Goal: Task Accomplishment & Management: Complete application form

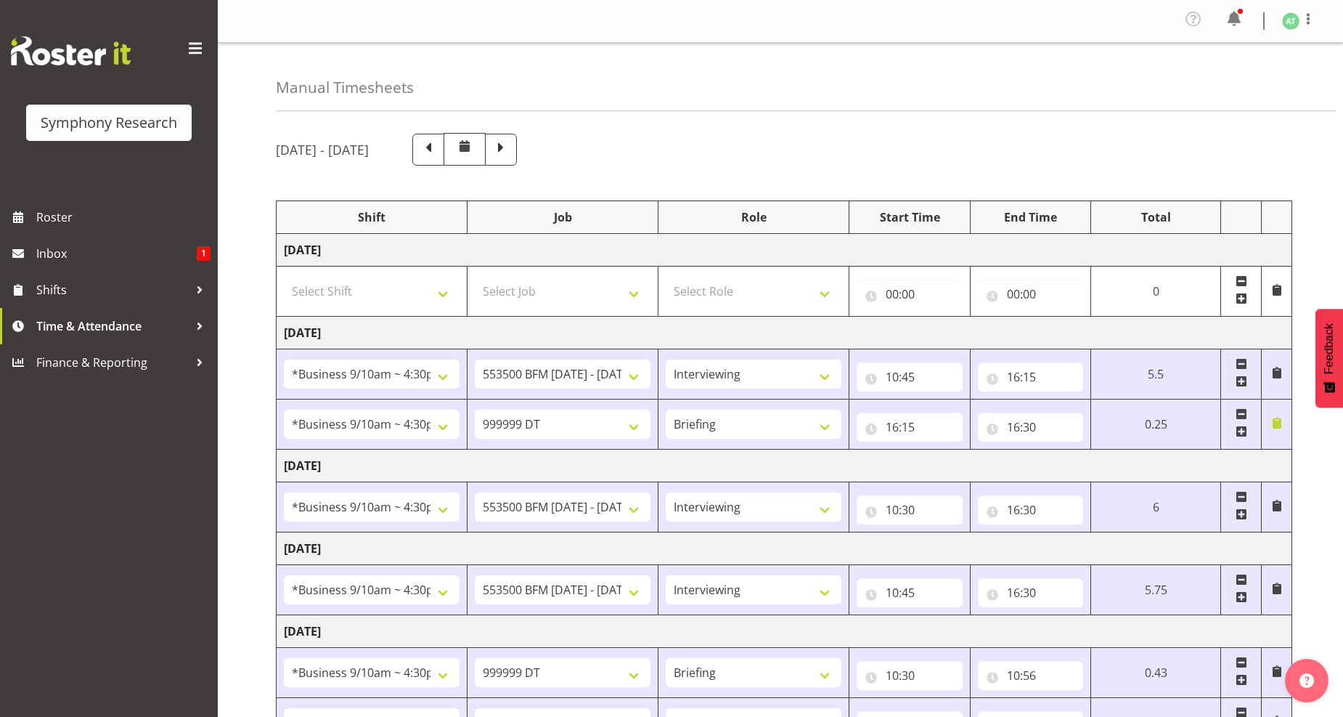
select select "26078"
select select "10242"
select select "47"
select select "26078"
select select "760"
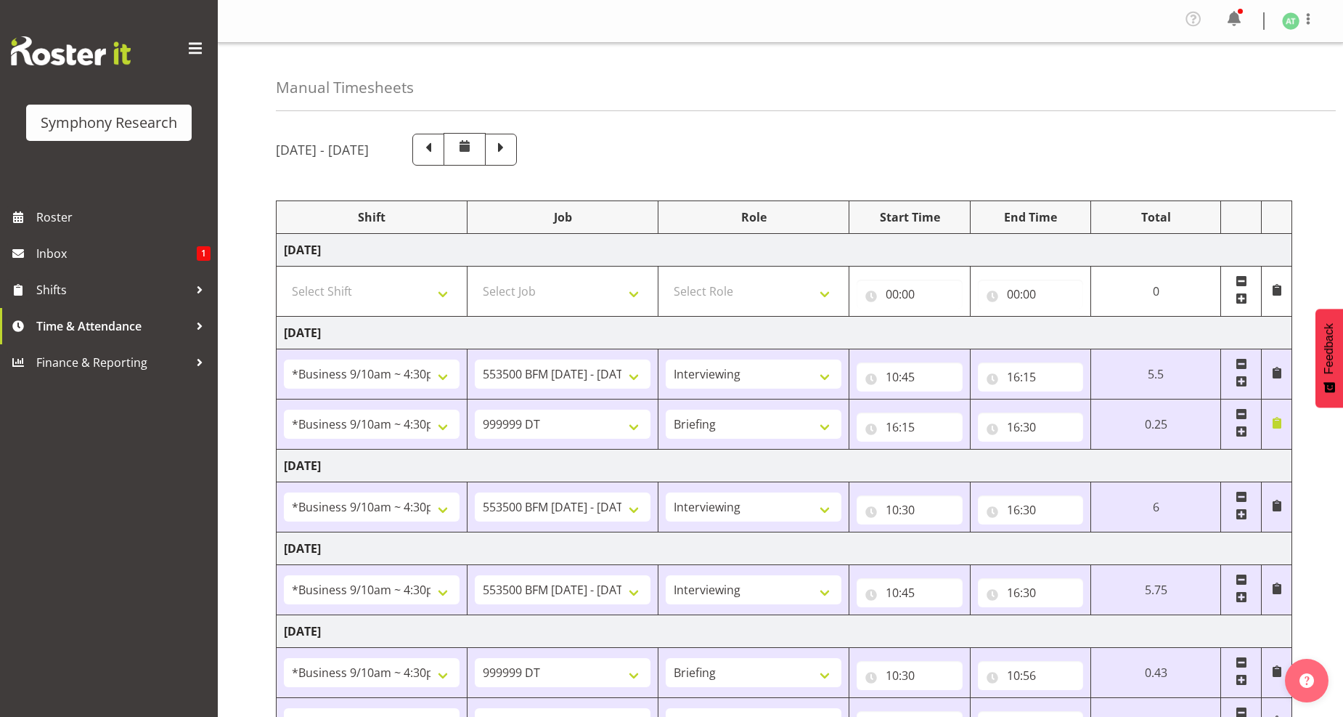
select select "26078"
select select "10242"
select select "47"
select select "26078"
select select "10242"
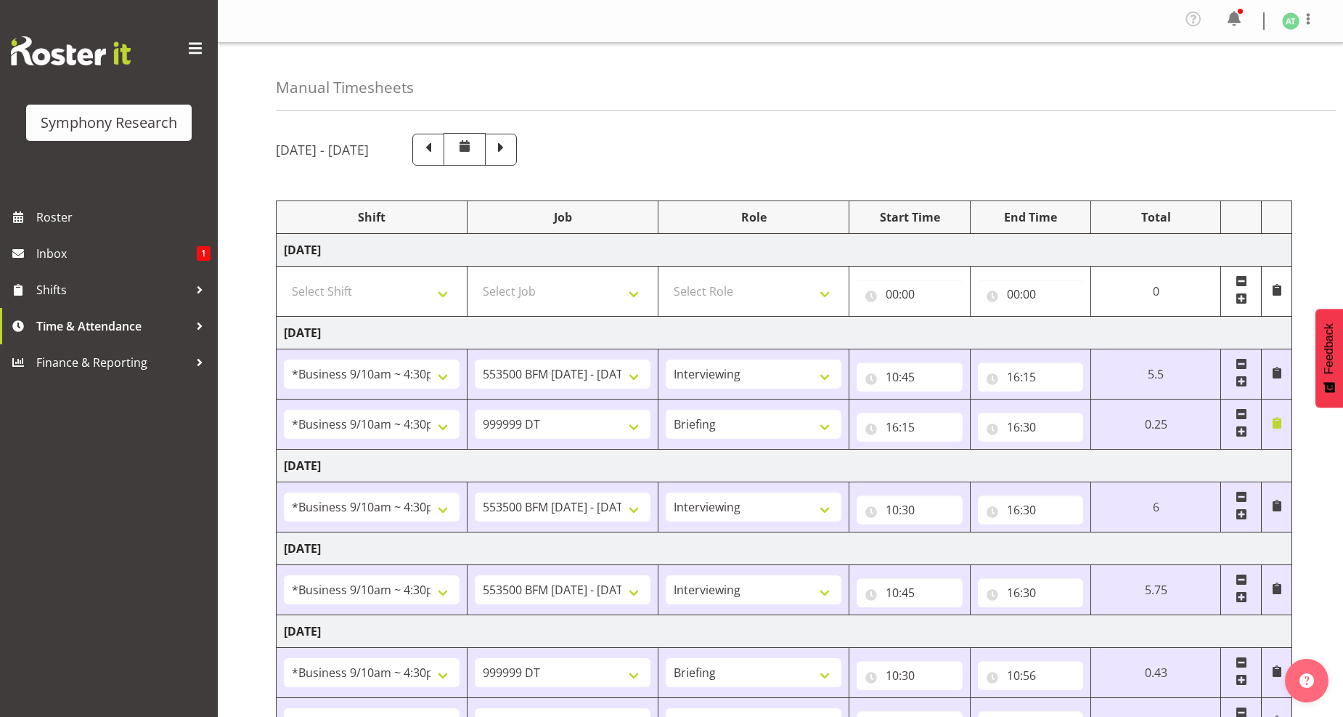
select select "47"
select select "26078"
select select "760"
select select "26078"
select select "10242"
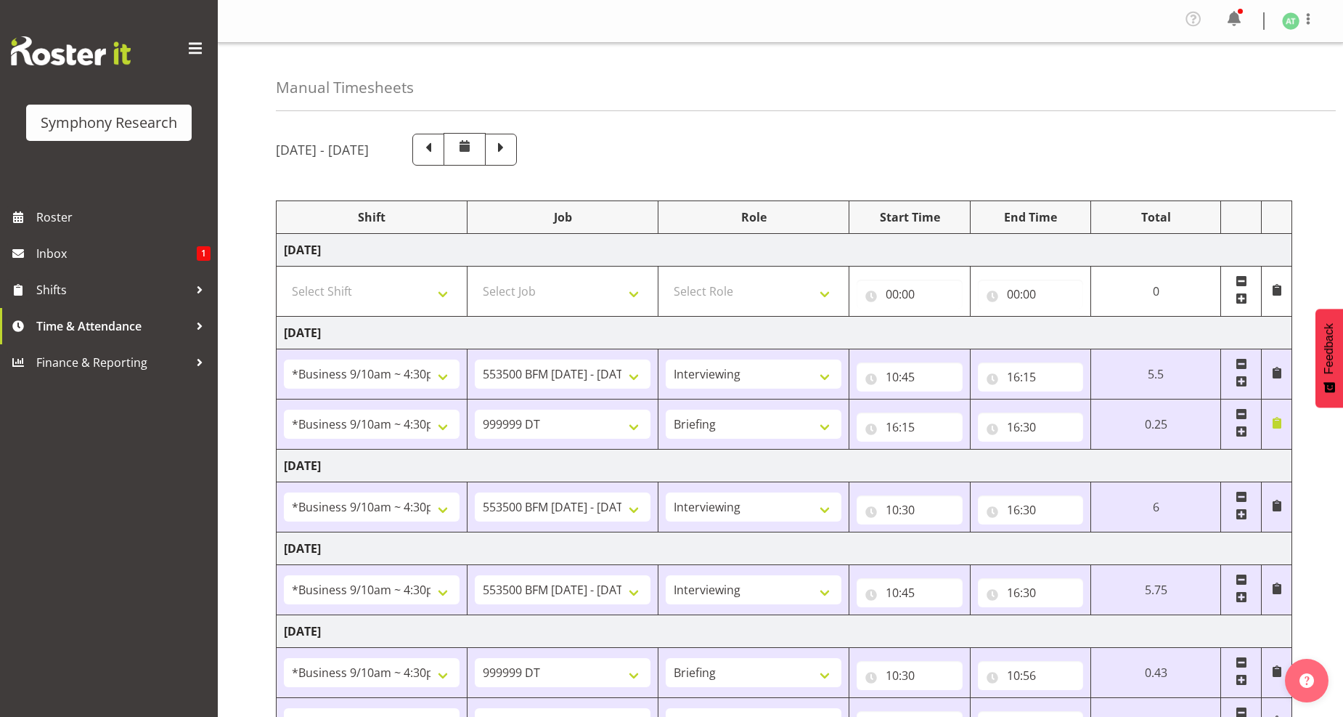
select select "47"
select select "26078"
select select "10499"
select select "47"
select select "41319"
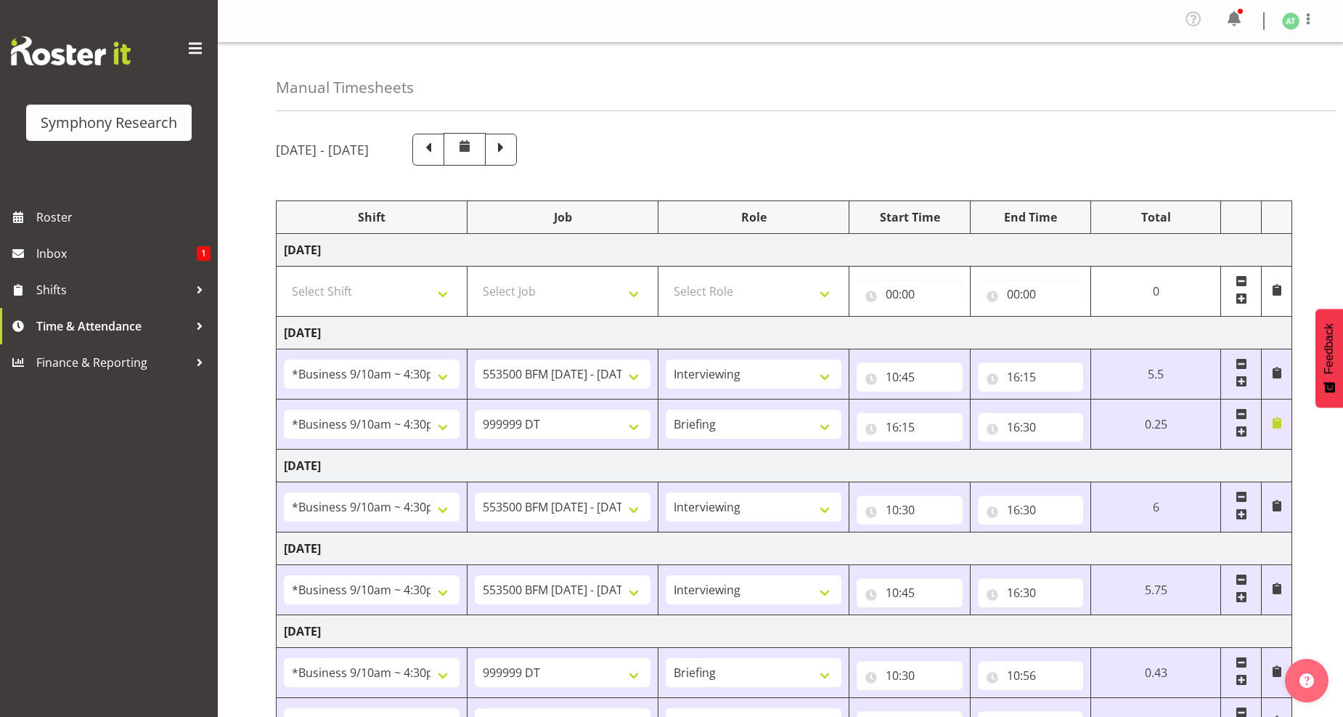
select select "760"
select select "41319"
select select "10527"
select select "47"
select select "11547"
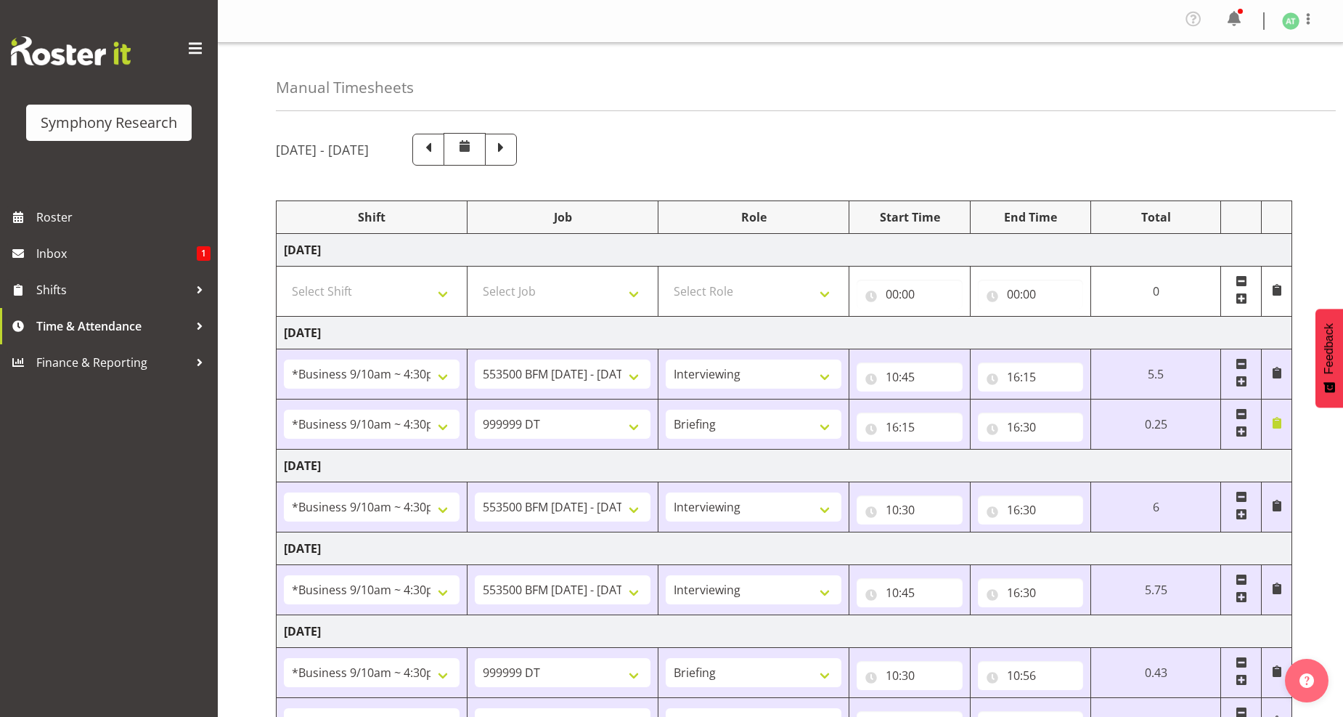
select select "10499"
select select "47"
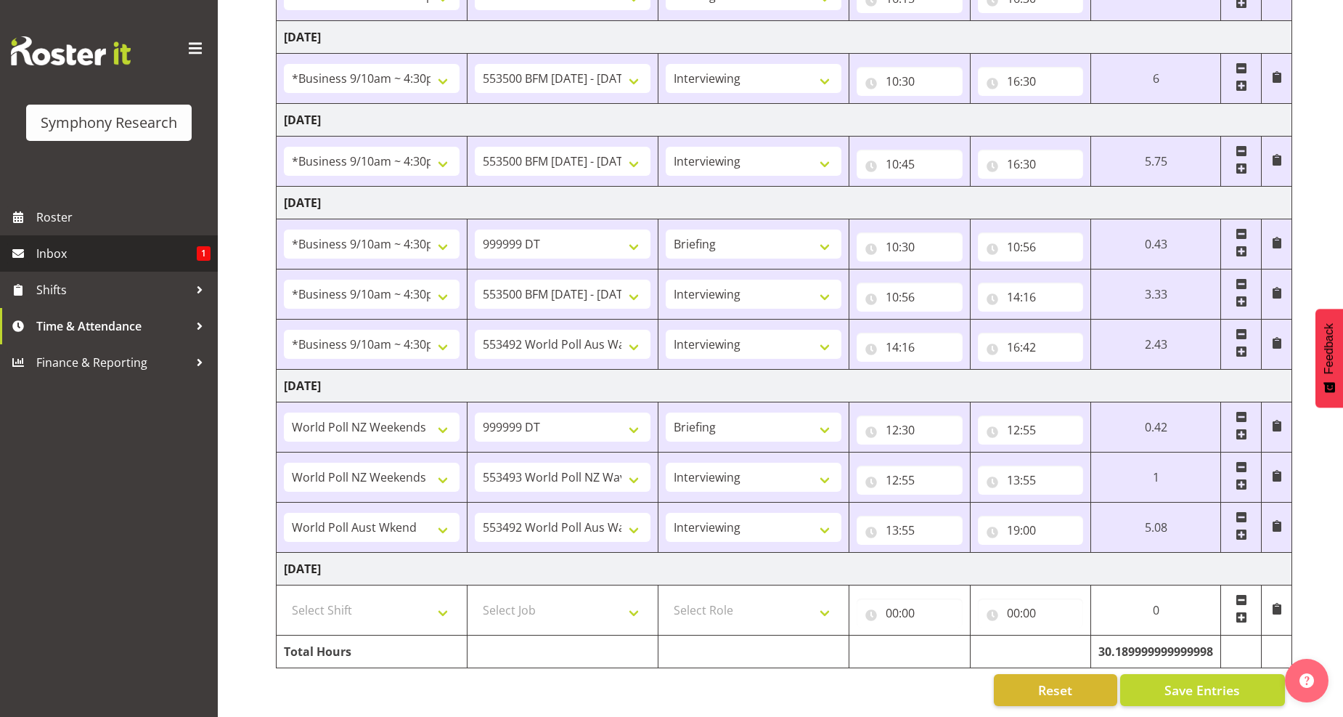
scroll to position [443, 0]
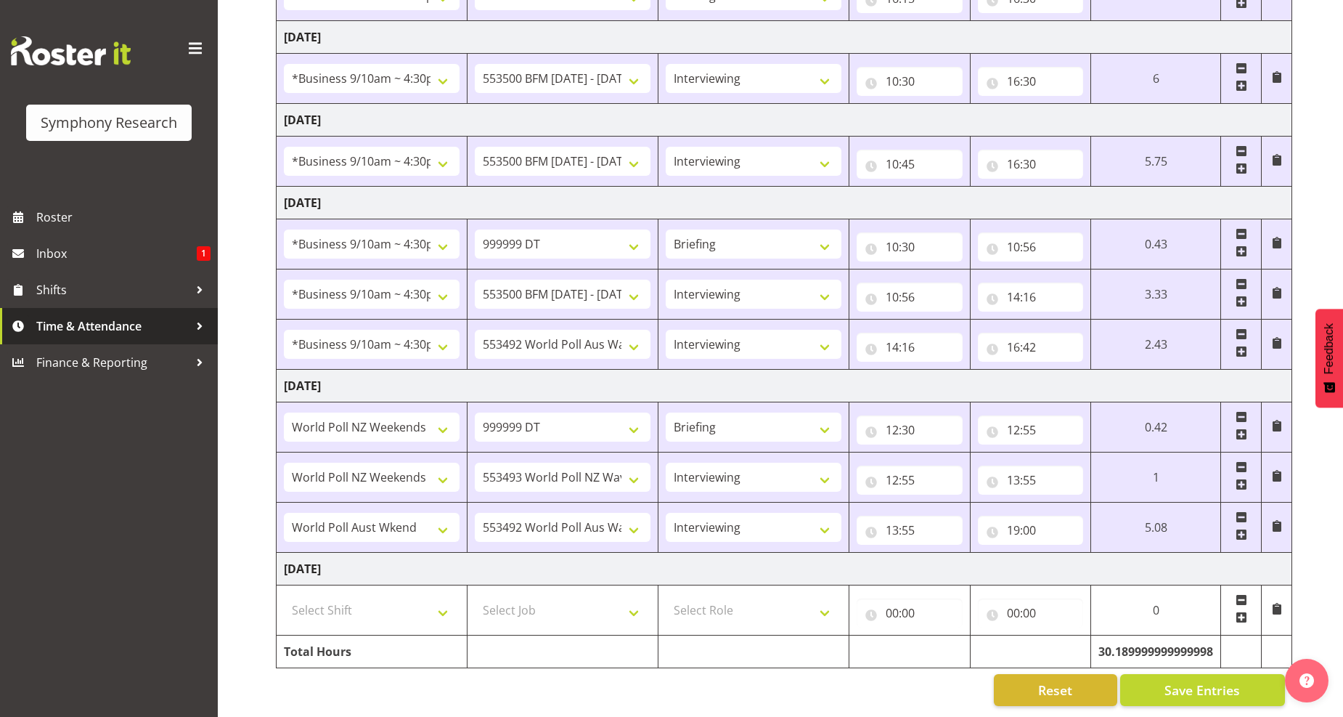
click at [105, 333] on span "Time & Attendance" at bounding box center [112, 326] width 152 height 22
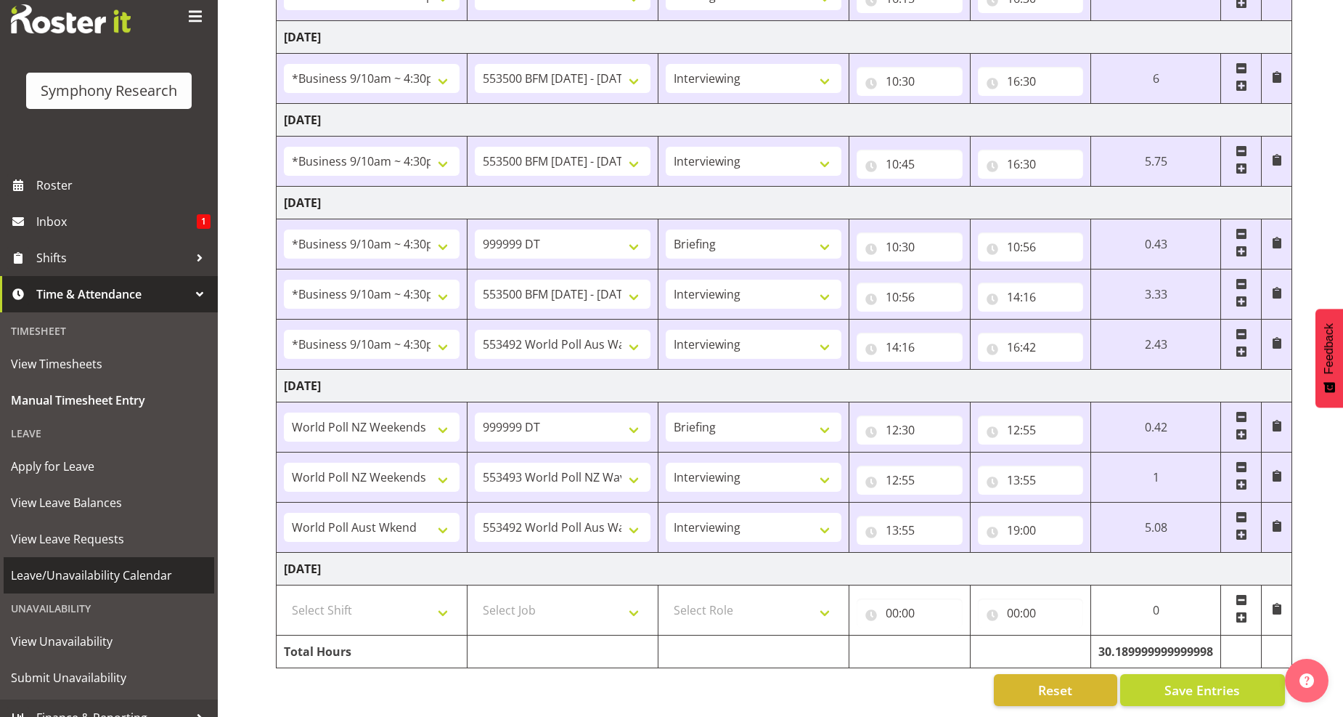
scroll to position [49, 0]
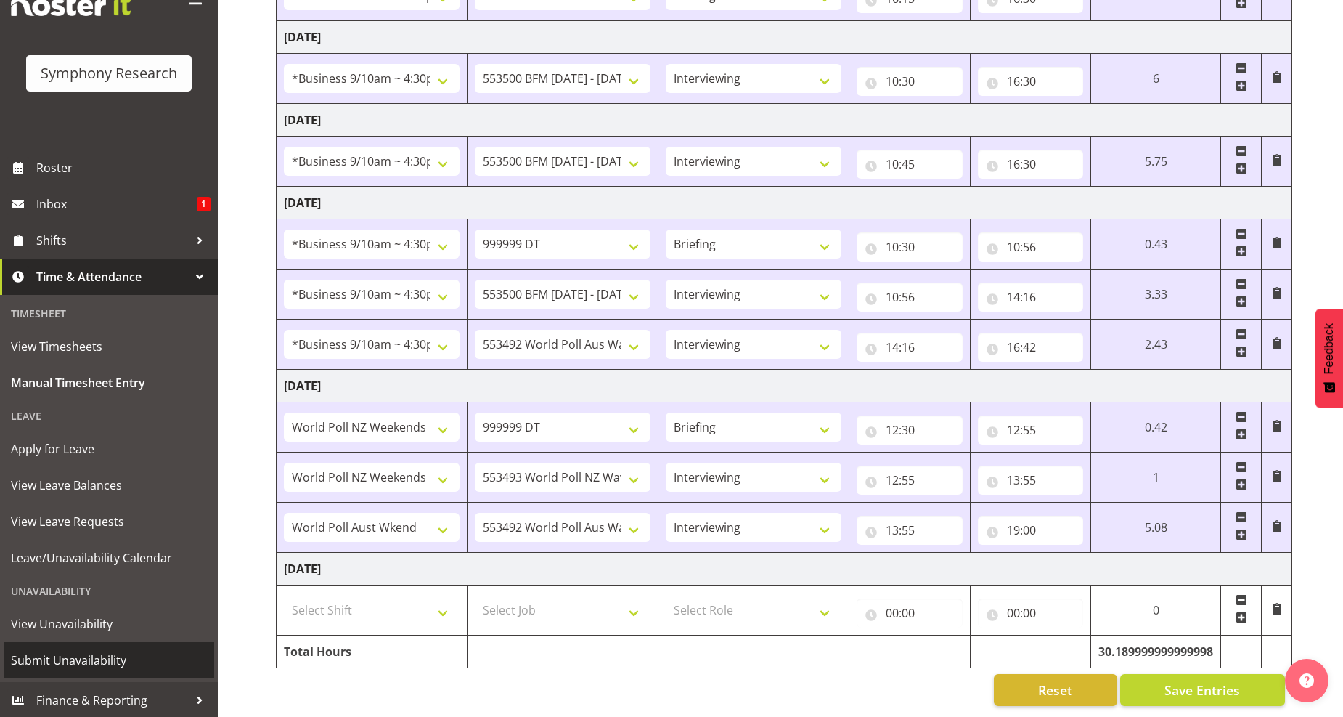
click at [78, 654] on span "Submit Unavailability" at bounding box center [109, 660] width 196 height 22
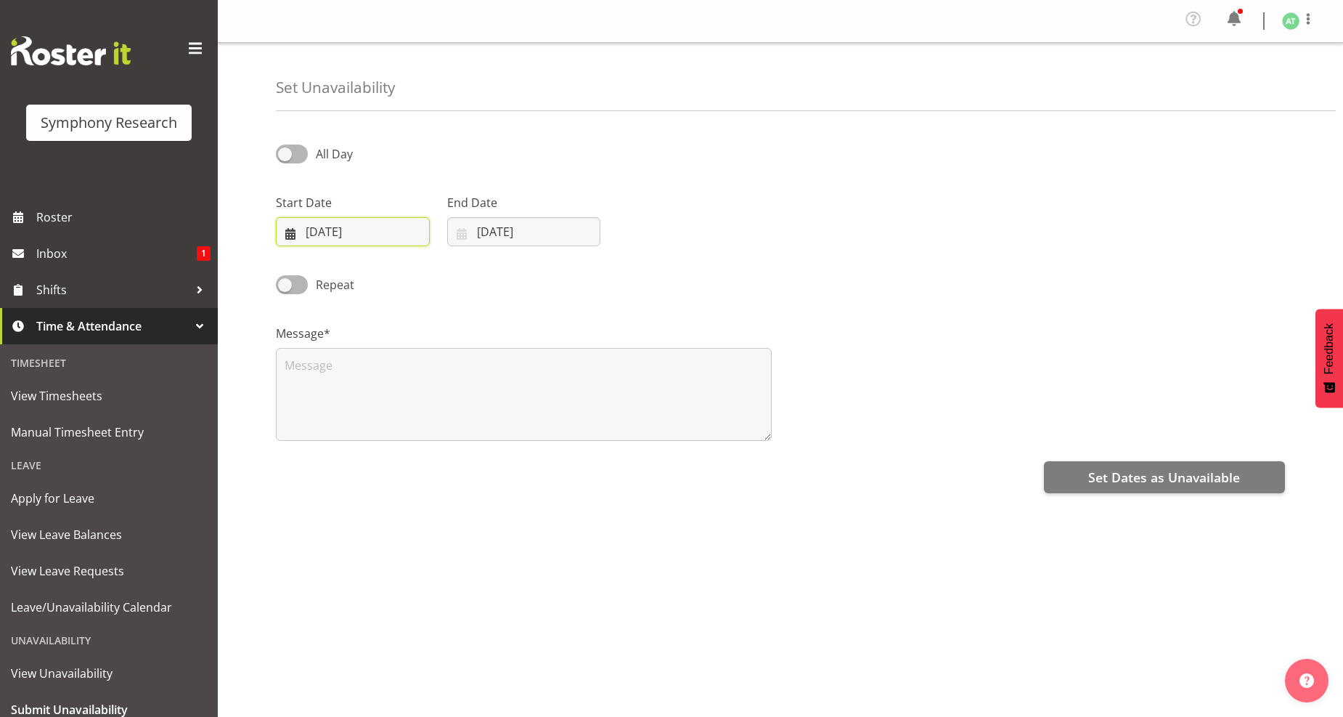
click at [349, 225] on input "02/09/2025" at bounding box center [353, 231] width 154 height 29
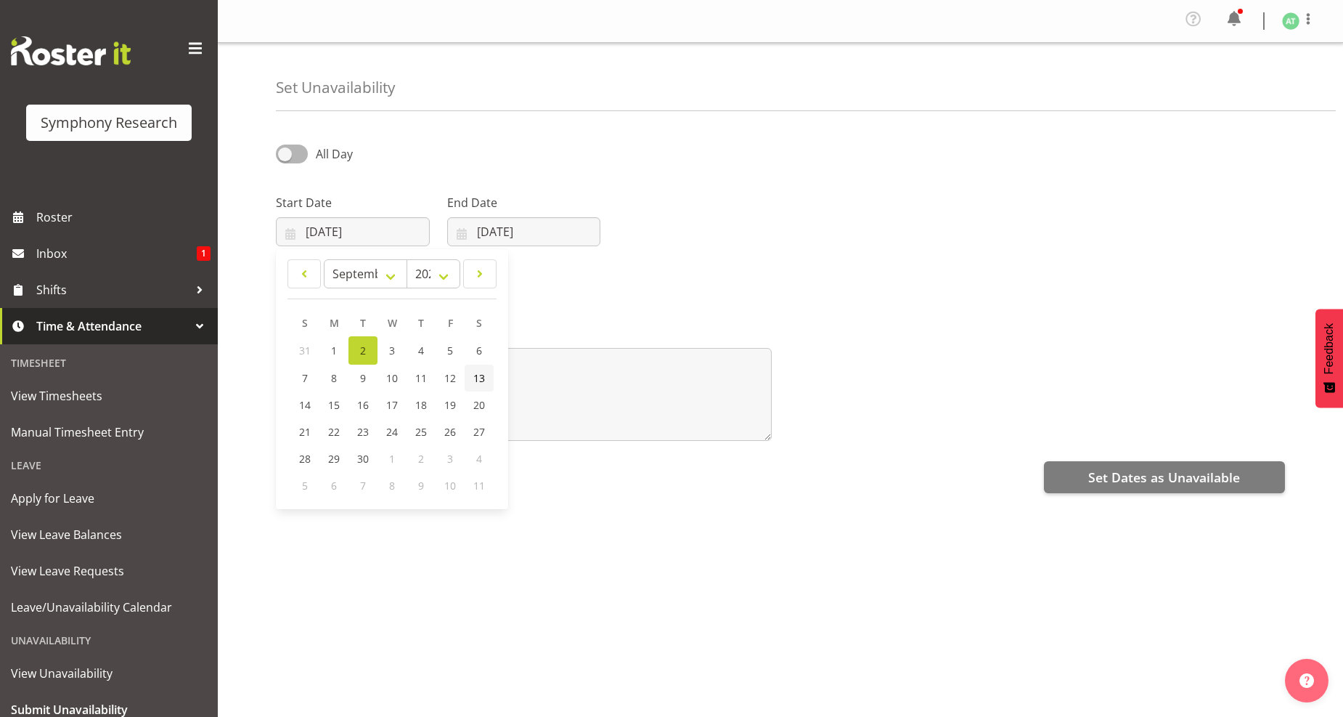
click at [481, 378] on span "13" at bounding box center [479, 378] width 12 height 14
type input "13/09/2025"
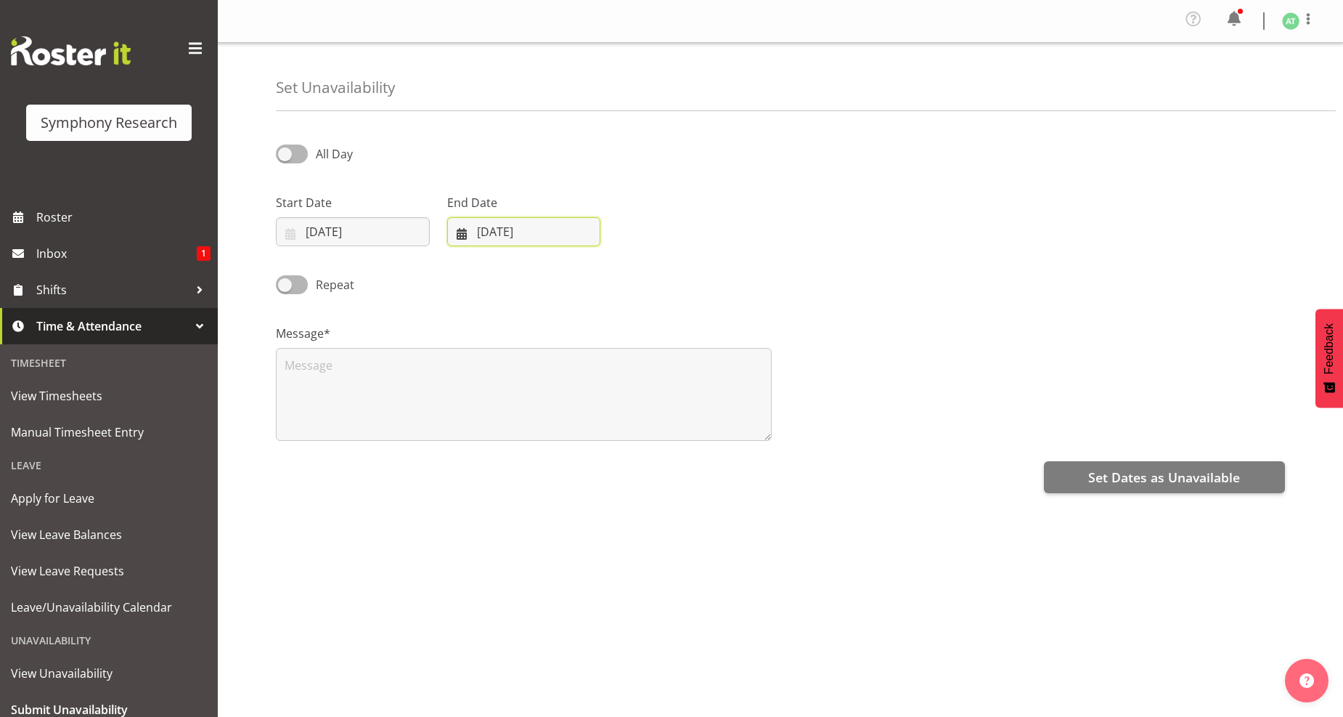
click at [488, 231] on input "02/09/2025" at bounding box center [524, 231] width 154 height 29
click at [648, 375] on span "13" at bounding box center [651, 378] width 12 height 14
type input "13/09/2025"
click at [312, 380] on textarea at bounding box center [524, 394] width 496 height 93
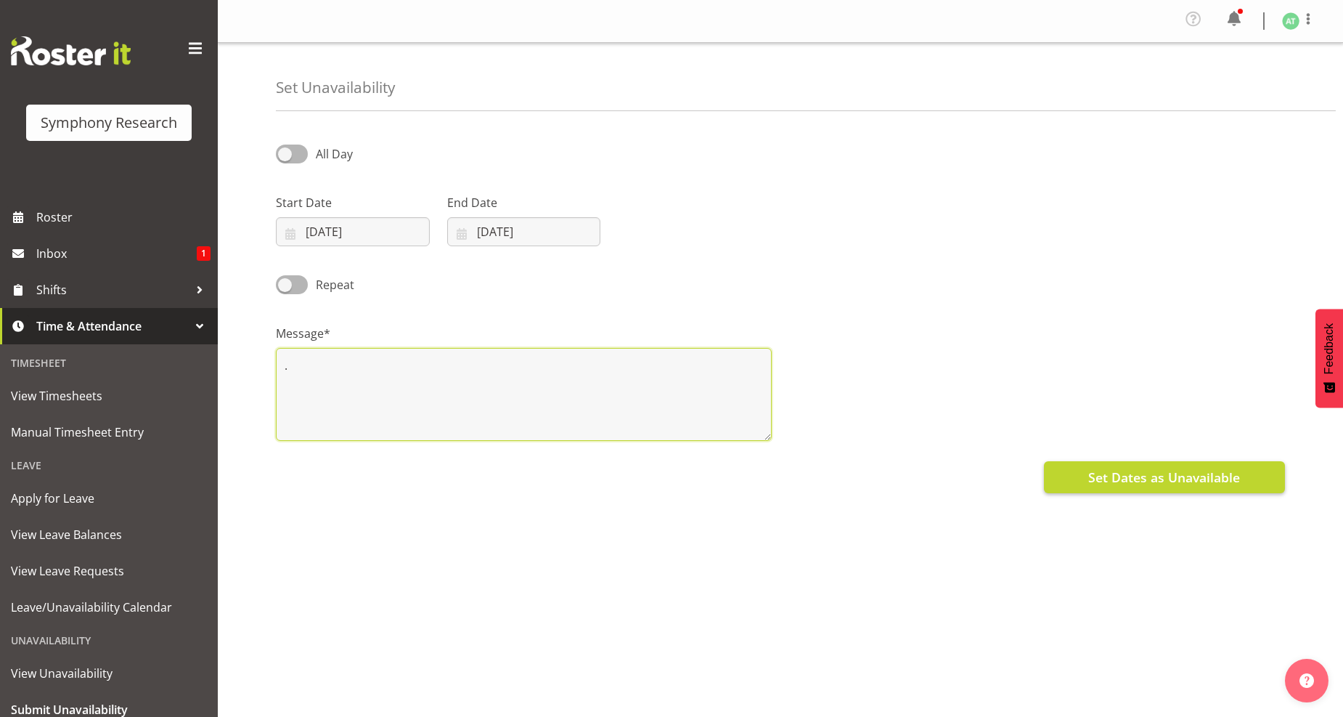
type textarea "."
click at [1113, 467] on button "Set Dates as Unavailable" at bounding box center [1164, 477] width 241 height 32
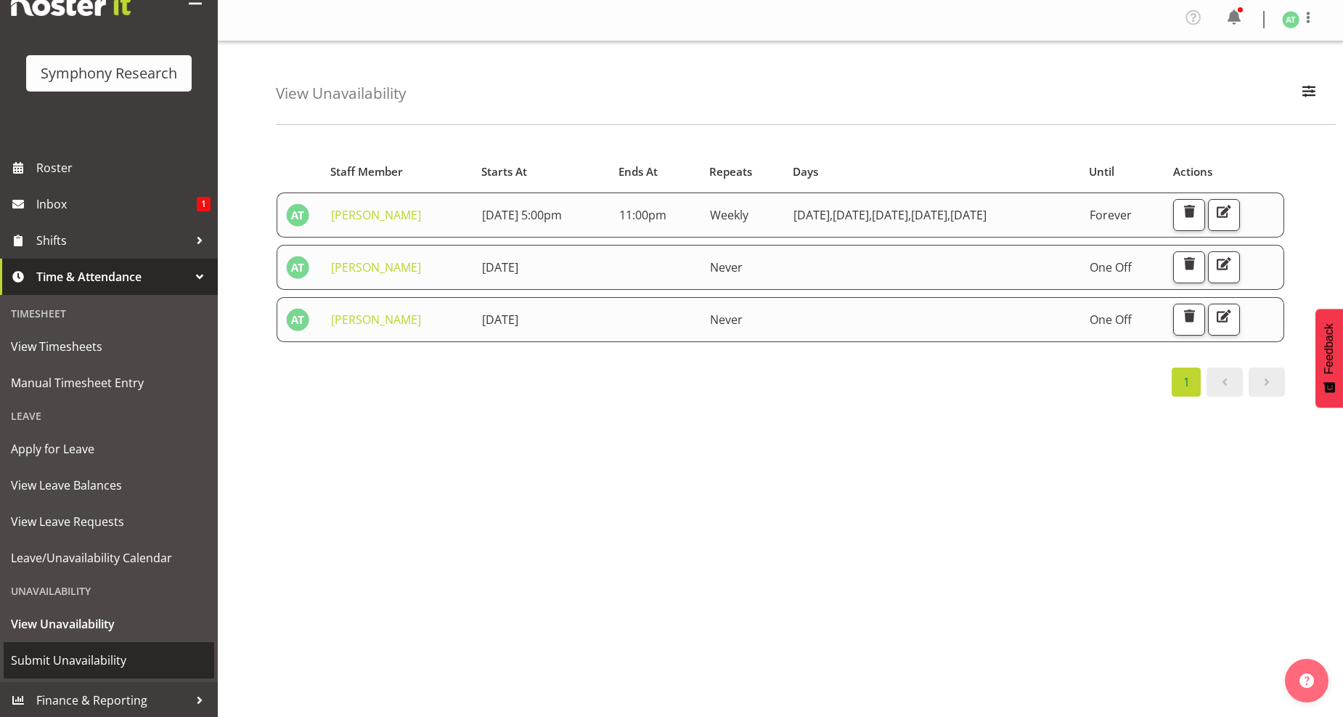
scroll to position [13, 0]
click at [78, 659] on span "Submit Unavailability" at bounding box center [109, 660] width 196 height 22
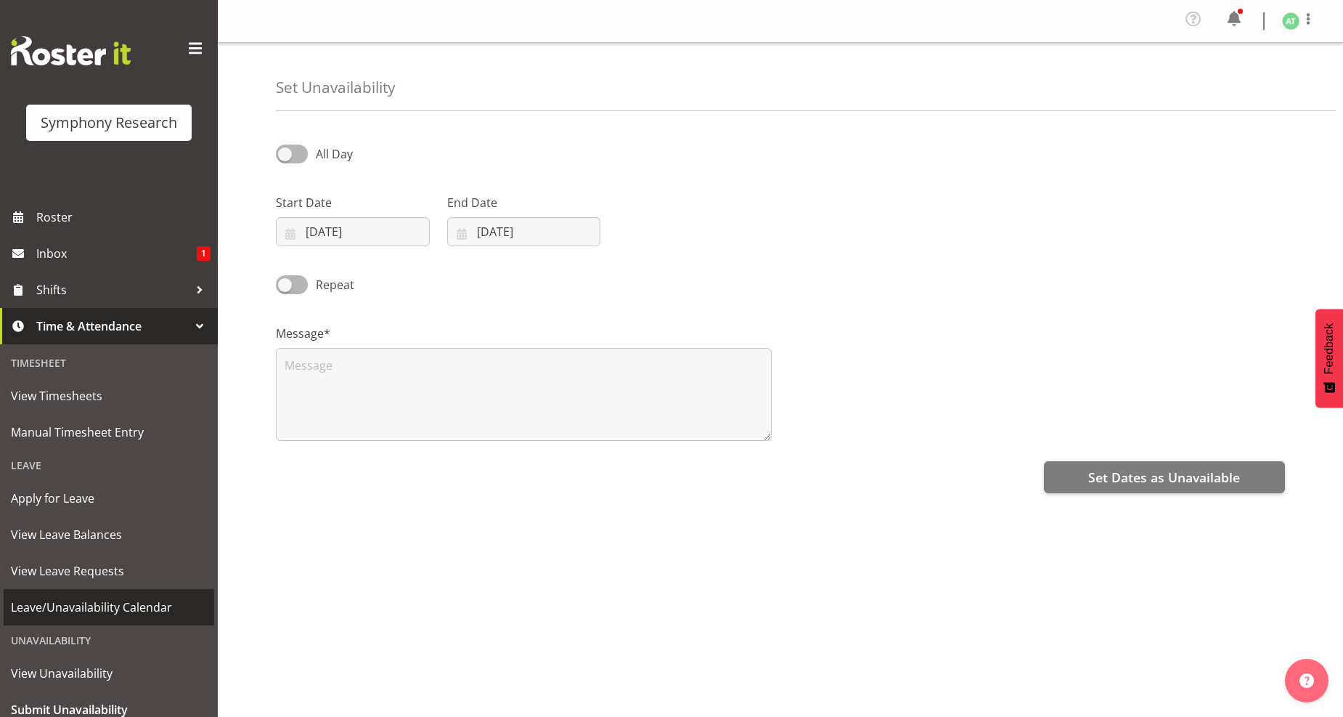
select select "8"
select select "2025"
click at [346, 222] on input "02/09/2025" at bounding box center [353, 231] width 154 height 29
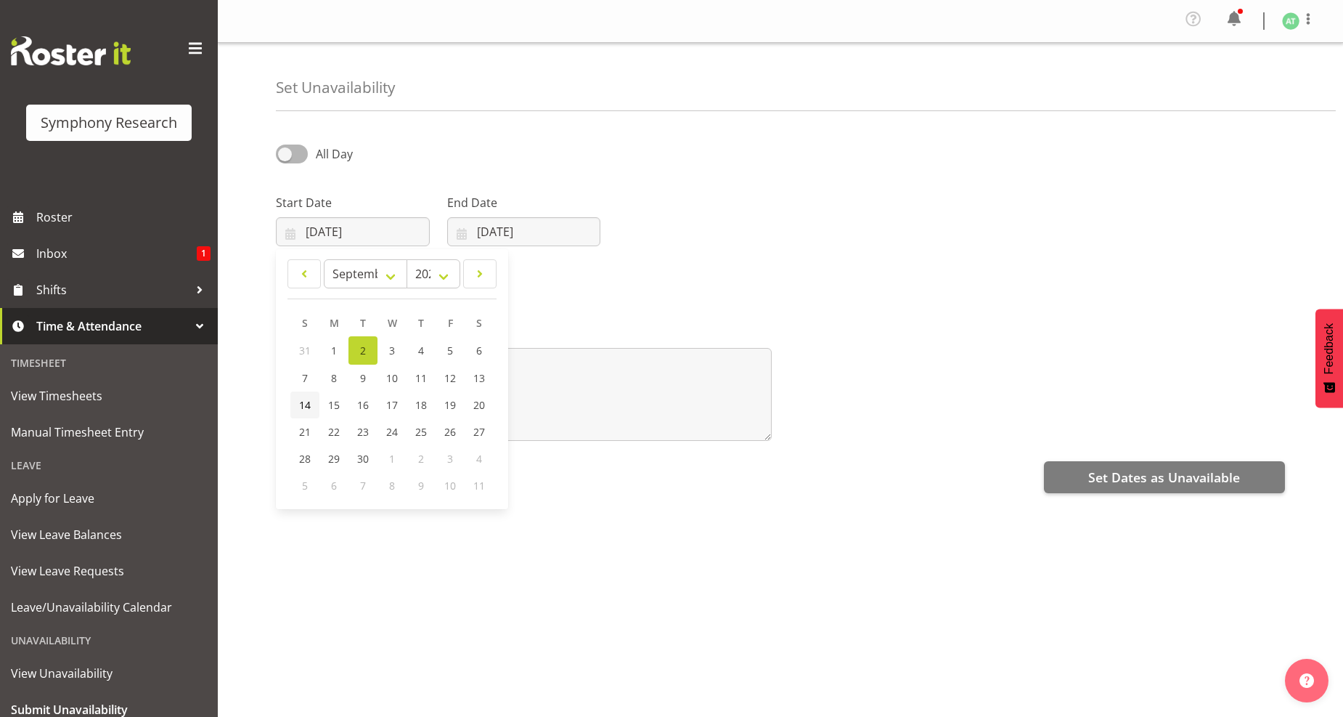
click at [306, 409] on span "14" at bounding box center [305, 405] width 12 height 14
type input "14/09/2025"
click at [537, 230] on input "02/09/2025" at bounding box center [524, 231] width 154 height 29
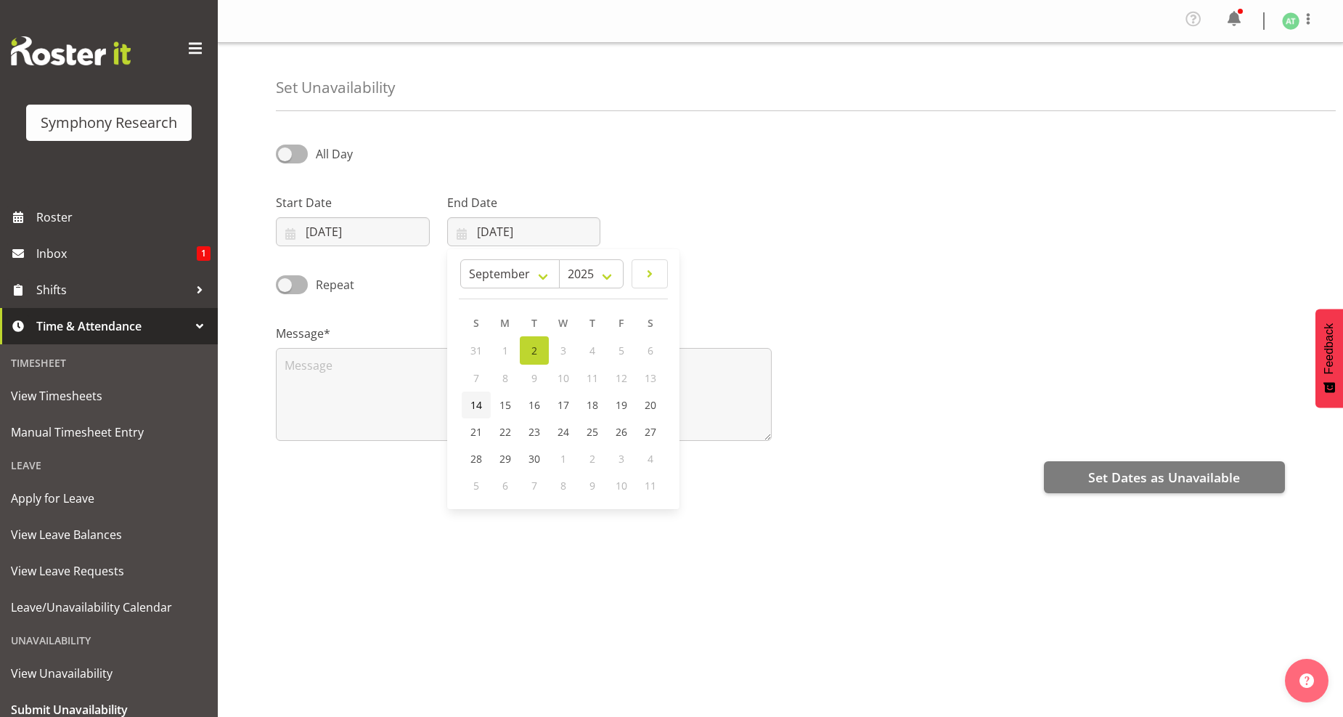
click at [472, 404] on span "14" at bounding box center [477, 405] width 12 height 14
type input "14/09/2025"
click at [247, 373] on div "Set Unavailability All Day Start Date 14/09/2025 January February March April M…" at bounding box center [780, 373] width 1125 height 660
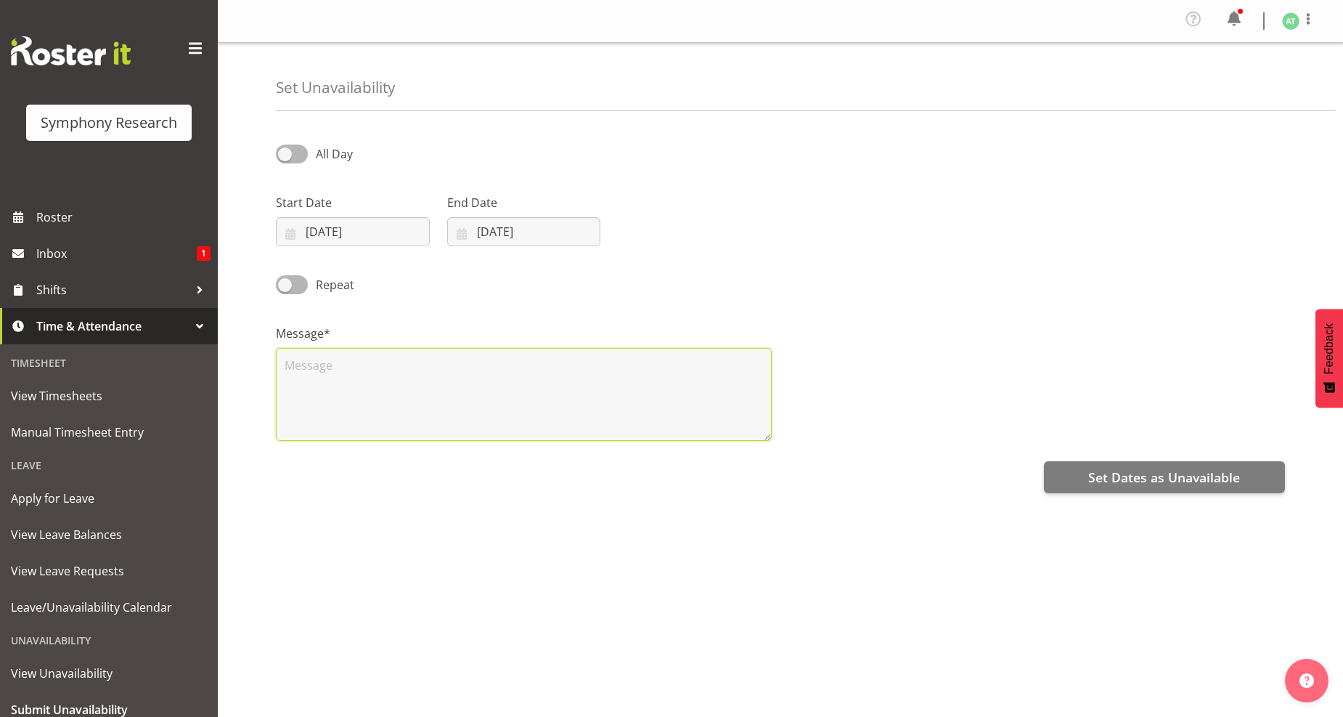
click at [280, 365] on textarea at bounding box center [524, 394] width 496 height 93
type textarea "."
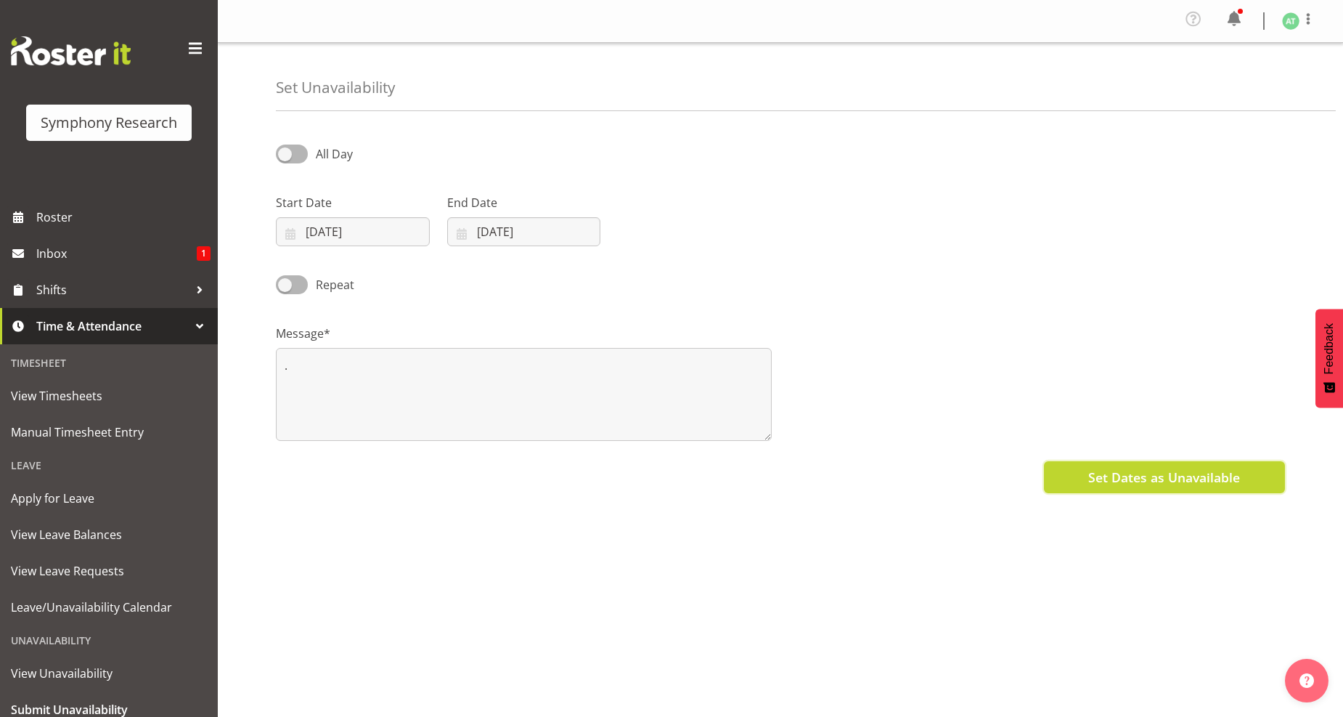
click at [1176, 470] on span "Set Dates as Unavailable" at bounding box center [1164, 477] width 152 height 19
